Goal: Find specific page/section

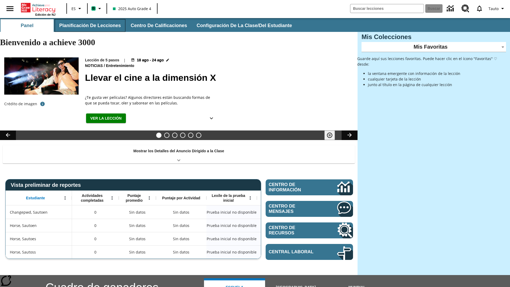
click at [89, 25] on button "Planificación de lecciones" at bounding box center [90, 25] width 71 height 13
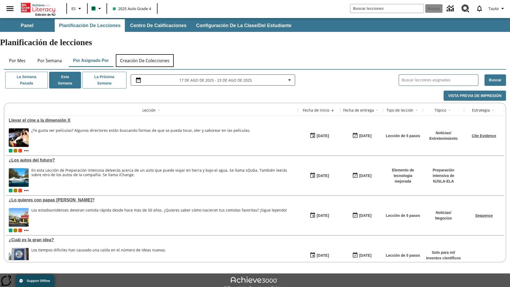
click at [145, 54] on button "Creación de colecciones" at bounding box center [145, 60] width 58 height 13
